Goal: Task Accomplishment & Management: Manage account settings

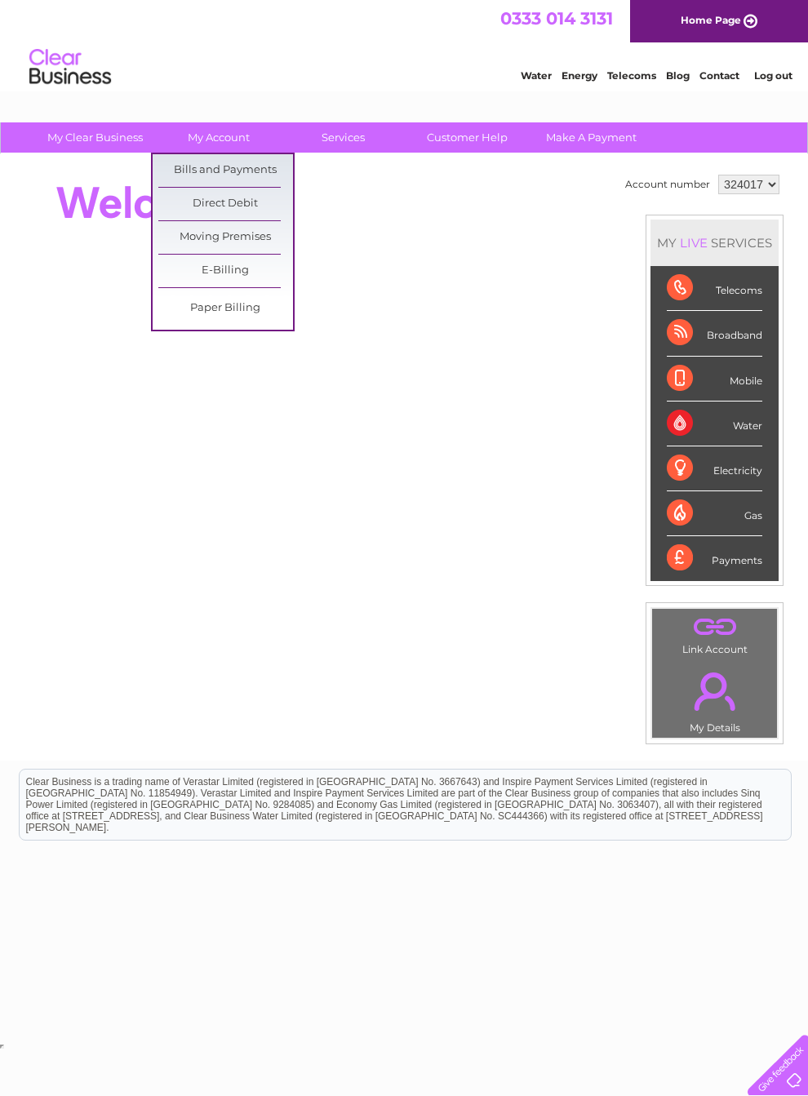
click at [187, 171] on link "Bills and Payments" at bounding box center [225, 170] width 135 height 33
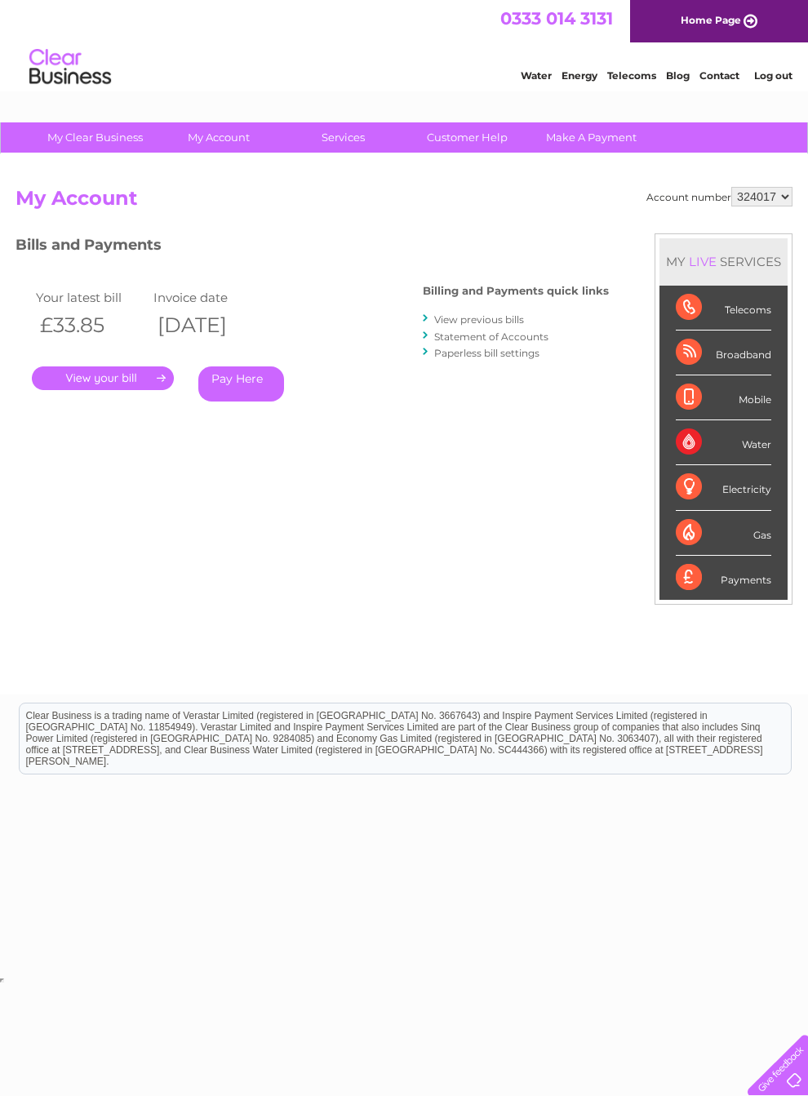
click at [105, 372] on link "." at bounding box center [103, 378] width 142 height 24
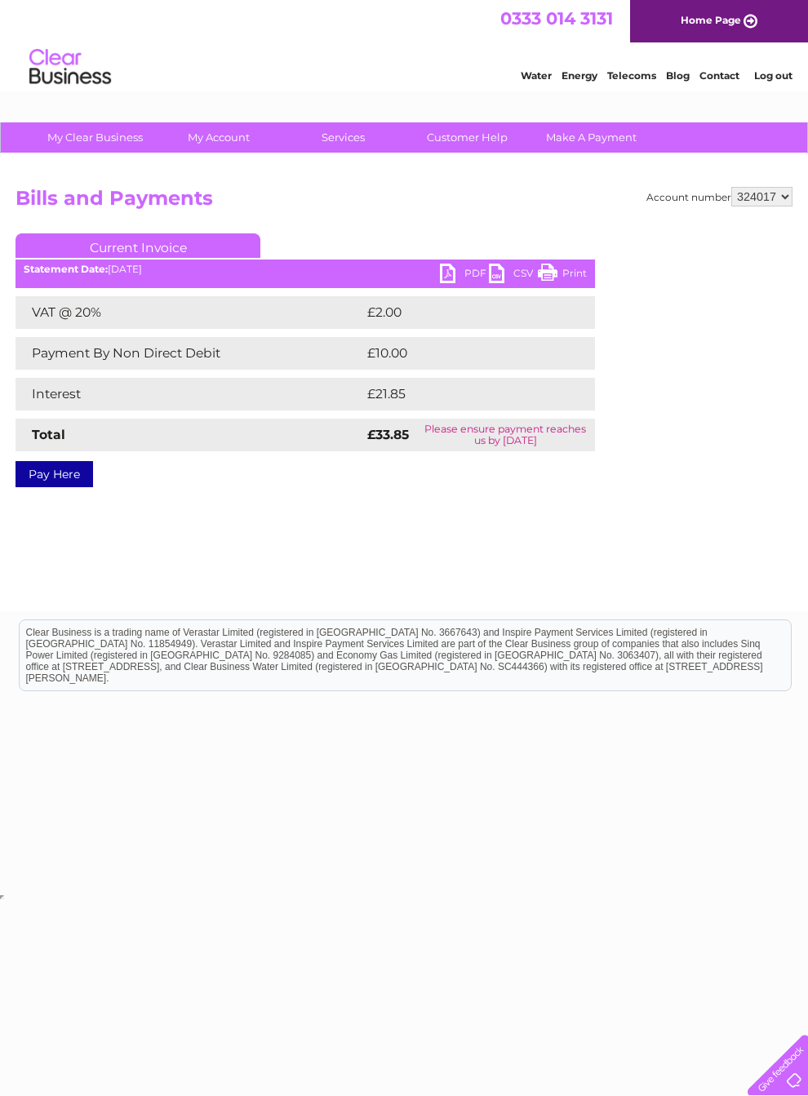
click at [459, 273] on link "PDF" at bounding box center [464, 276] width 49 height 24
click at [511, 272] on link "CSV" at bounding box center [513, 276] width 49 height 24
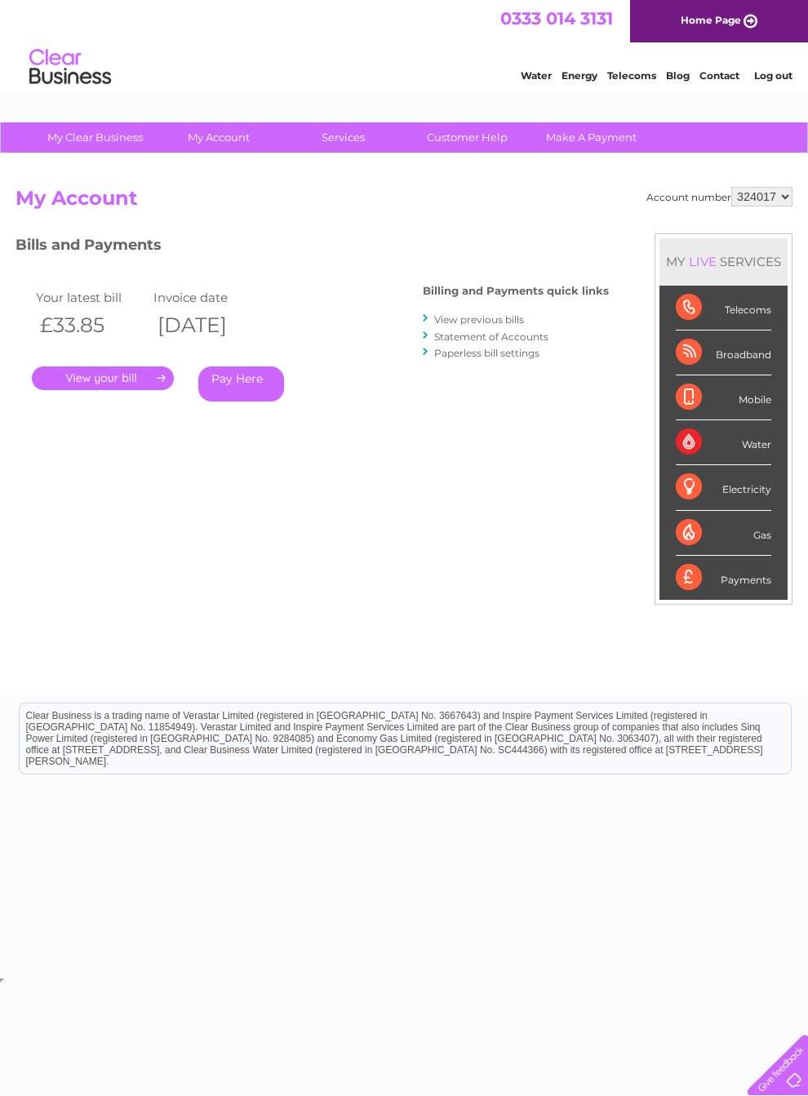
click at [476, 313] on link "View previous bills" at bounding box center [479, 319] width 90 height 12
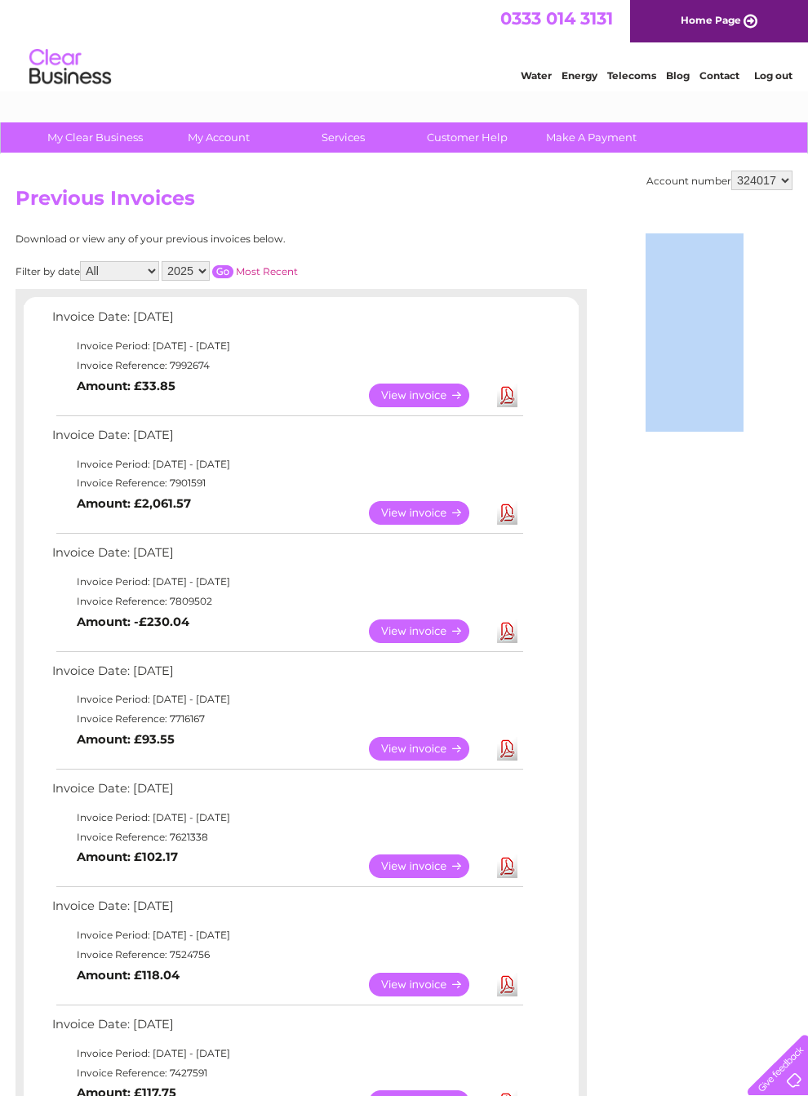
click at [432, 643] on link "View" at bounding box center [429, 631] width 120 height 24
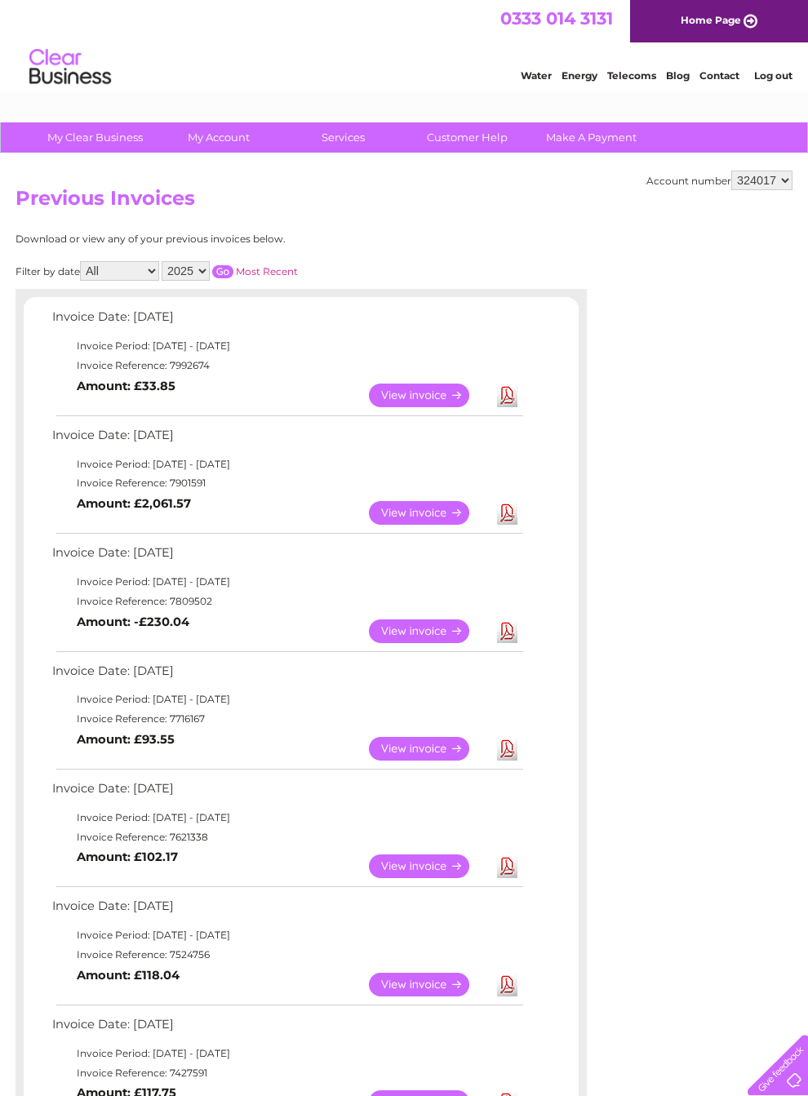
click at [433, 397] on link "View" at bounding box center [429, 395] width 120 height 24
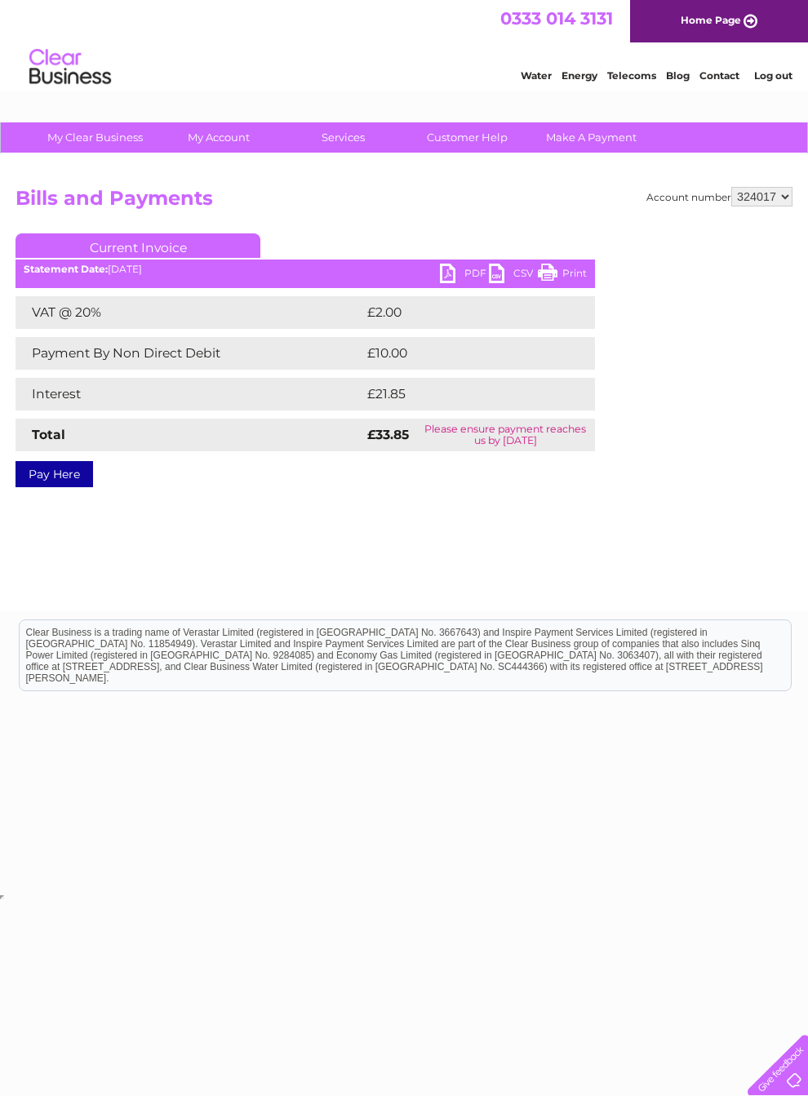
click at [624, 78] on link "Telecoms" at bounding box center [631, 75] width 49 height 12
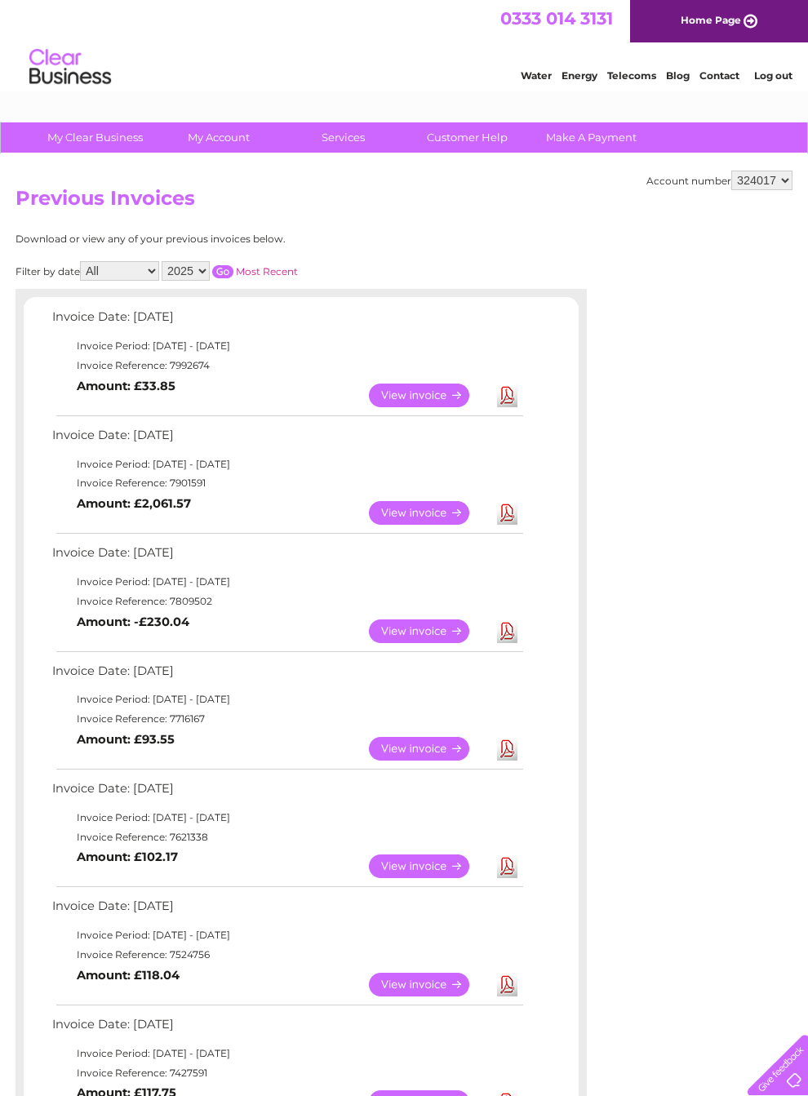
click at [432, 760] on link "View" at bounding box center [429, 749] width 120 height 24
click at [432, 511] on link "View" at bounding box center [429, 513] width 120 height 24
click at [428, 516] on link "View" at bounding box center [429, 513] width 120 height 24
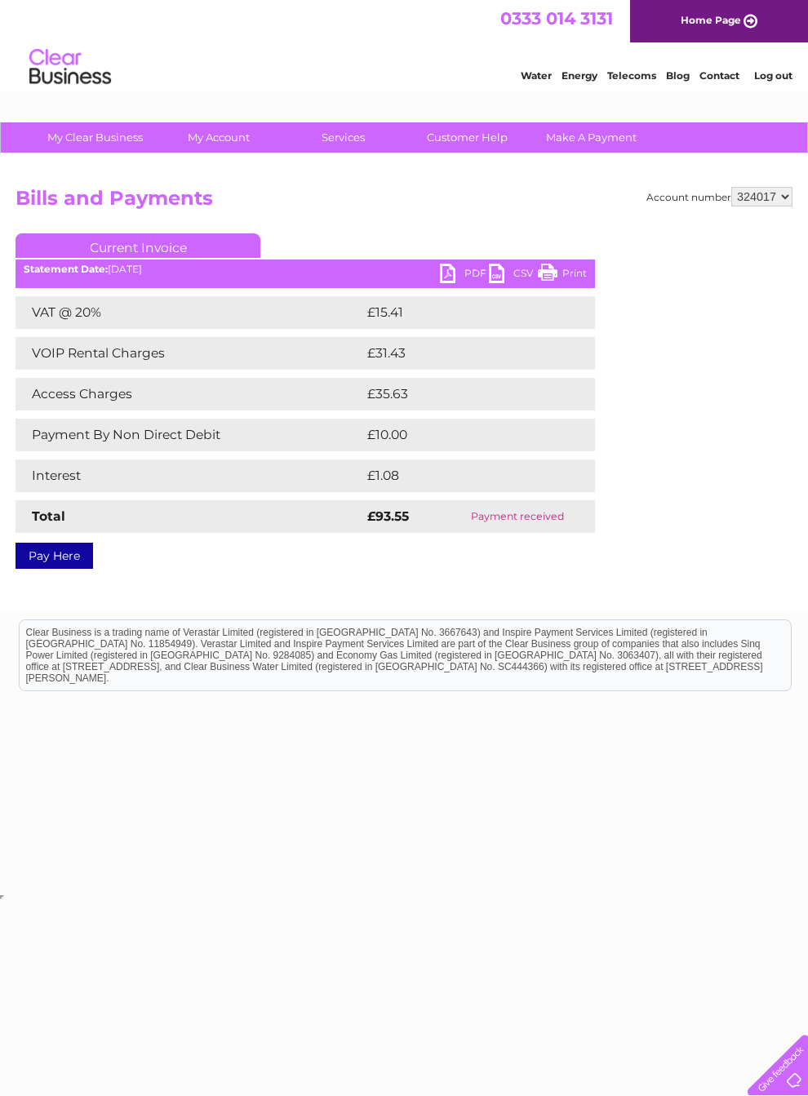
click at [626, 73] on link "Telecoms" at bounding box center [631, 75] width 49 height 12
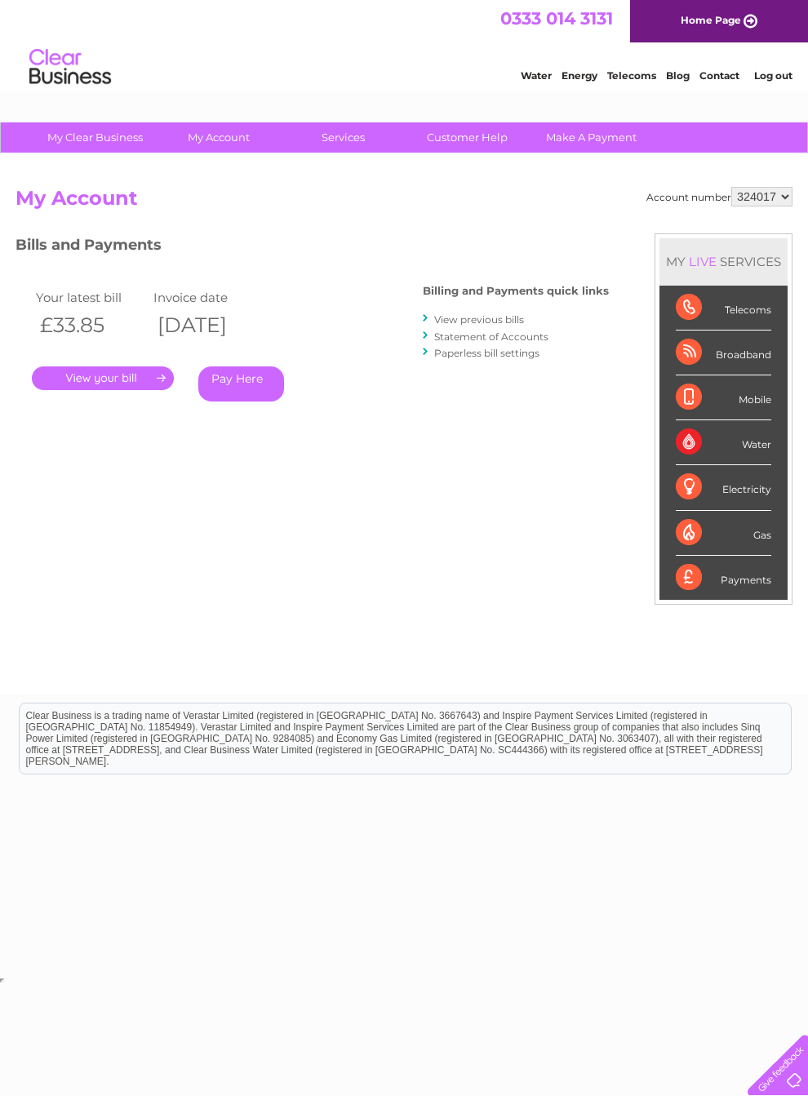
click at [525, 333] on link "Statement of Accounts" at bounding box center [491, 336] width 114 height 12
click at [782, 79] on link "Log out" at bounding box center [773, 75] width 38 height 12
